Goal: Task Accomplishment & Management: Complete application form

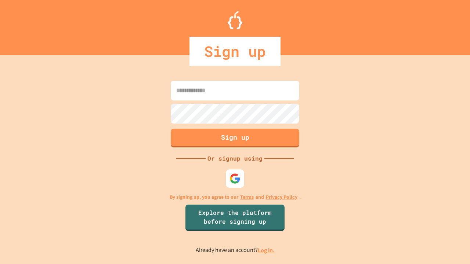
click at [267, 250] on link "Log in." at bounding box center [266, 251] width 17 height 8
